Goal: Navigation & Orientation: Go to known website

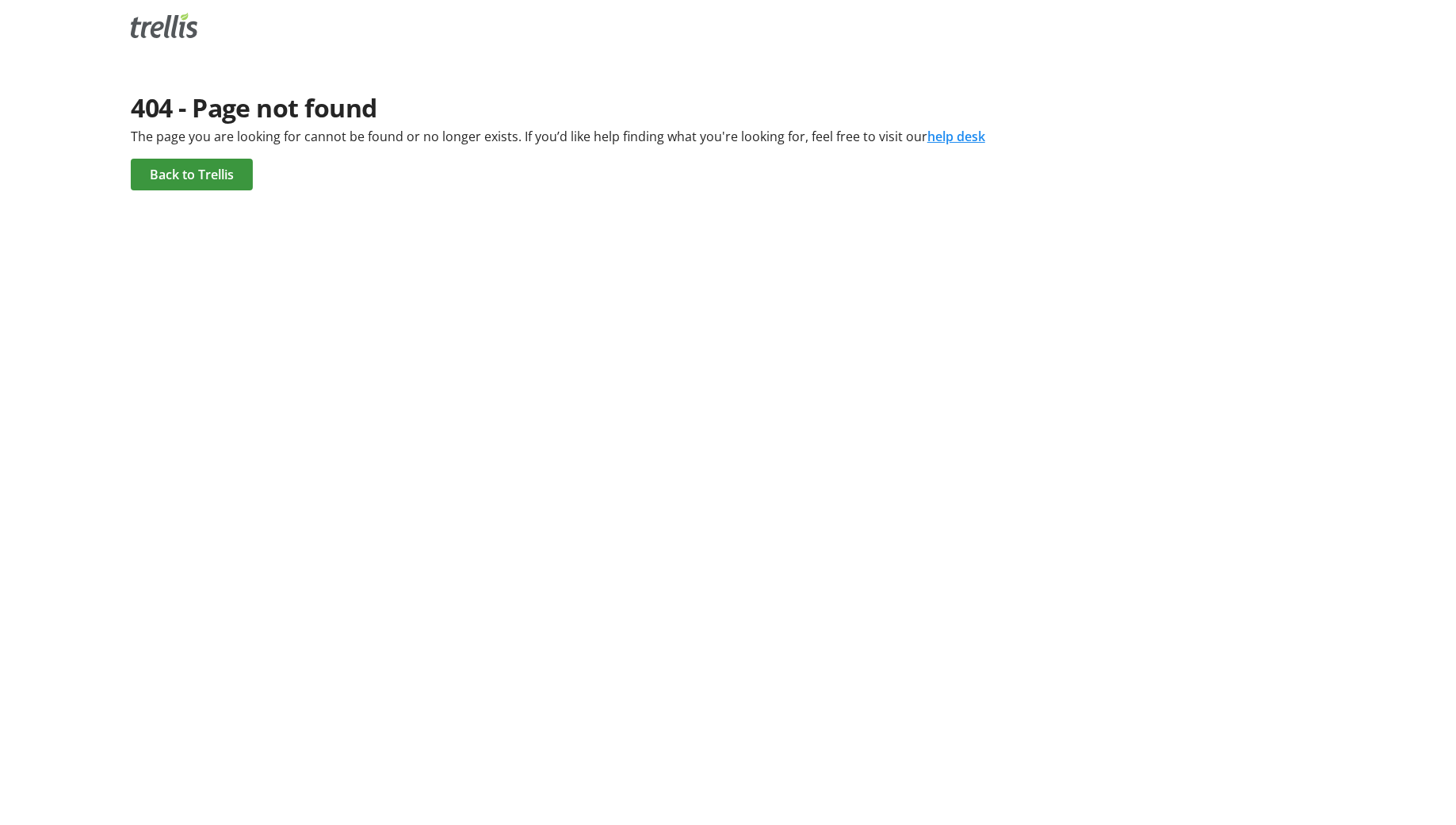
click at [949, 2] on html "404 - Page not found The page you are looking for cannot be found or no longer …" at bounding box center [728, 107] width 1456 height 216
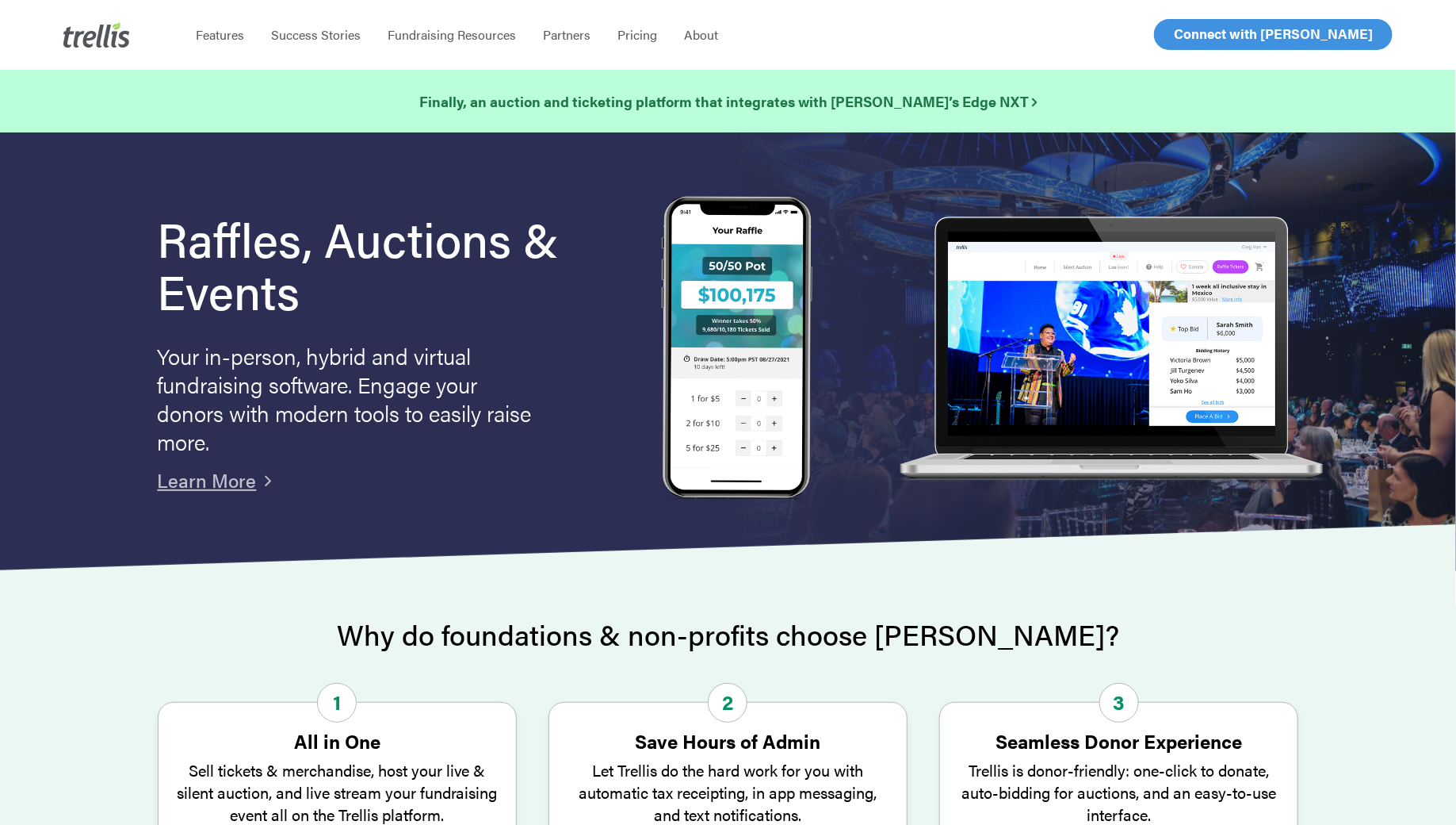
click at [1212, 32] on link "Log In" at bounding box center [1192, 34] width 62 height 30
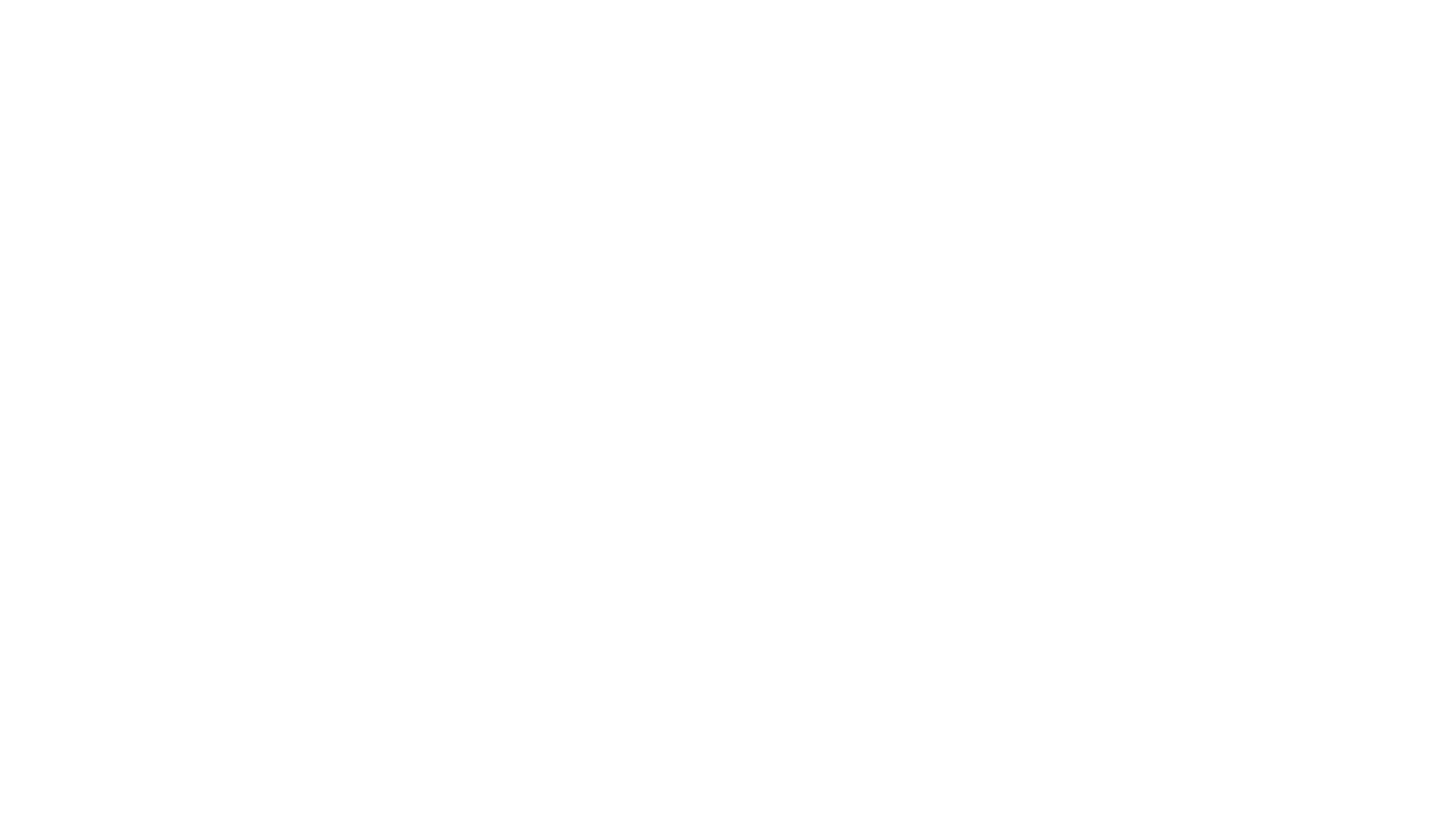
click at [581, 0] on html at bounding box center [728, 0] width 1456 height 0
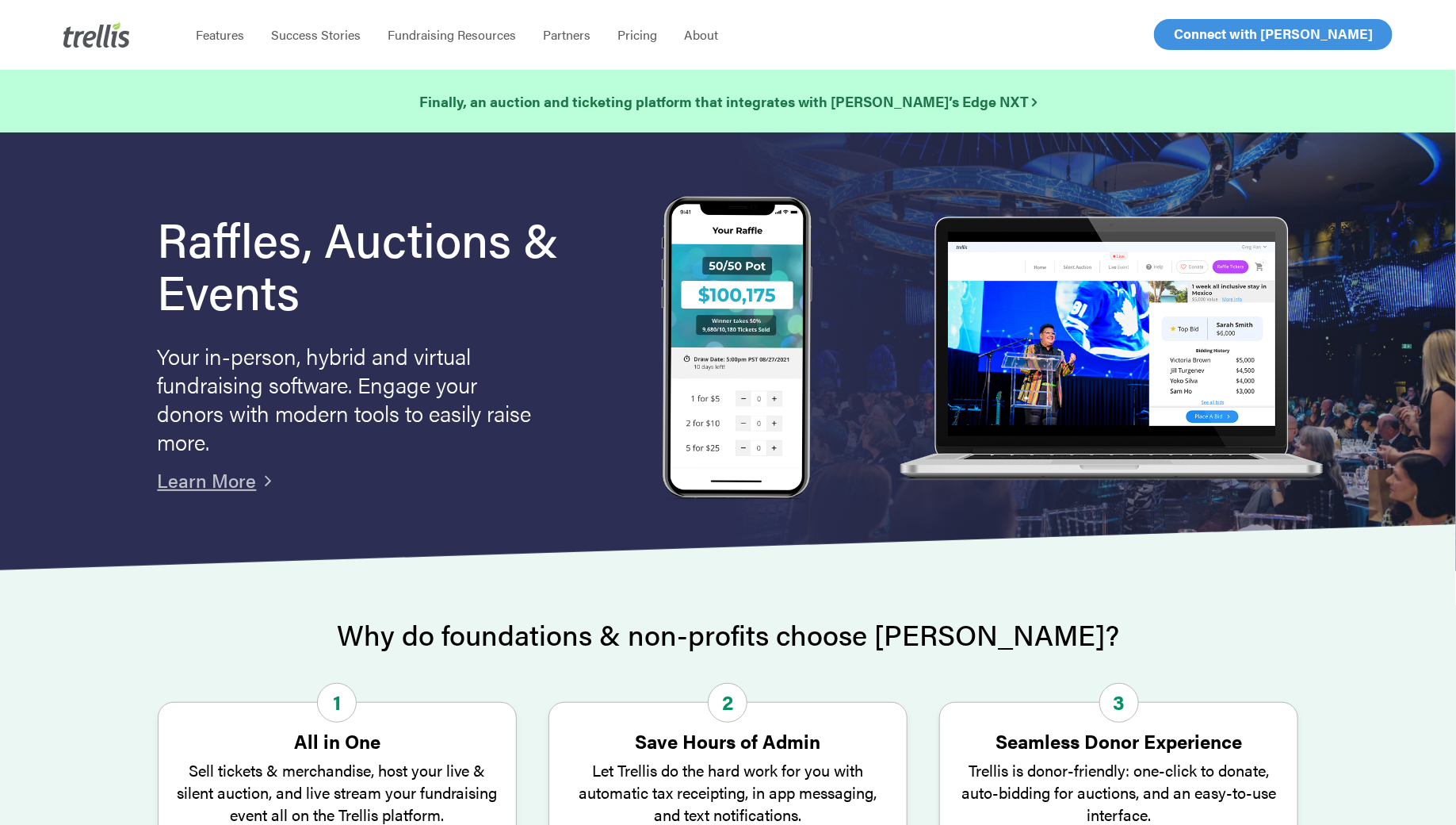
click at [1203, 38] on span "Log In" at bounding box center [1192, 34] width 38 height 19
